Goal: Use online tool/utility: Utilize a website feature to perform a specific function

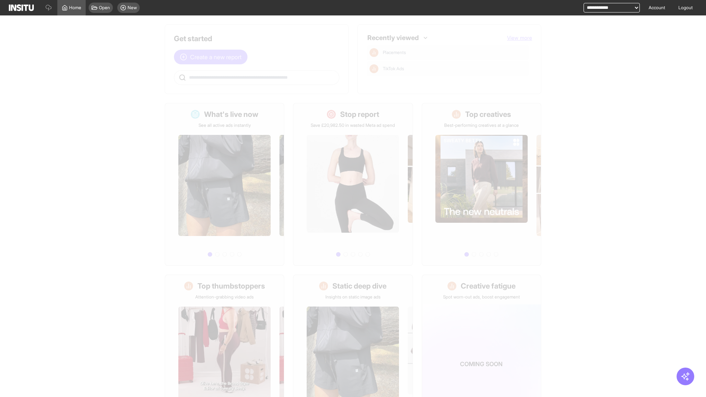
click at [213, 57] on span "Create a new report" at bounding box center [215, 57] width 51 height 9
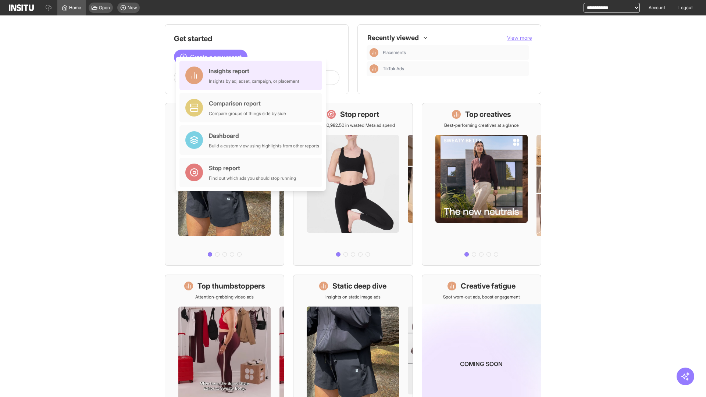
click at [253, 75] on div "Insights report Insights by ad, adset, campaign, or placement" at bounding box center [254, 76] width 90 height 18
